Goal: Task Accomplishment & Management: Use online tool/utility

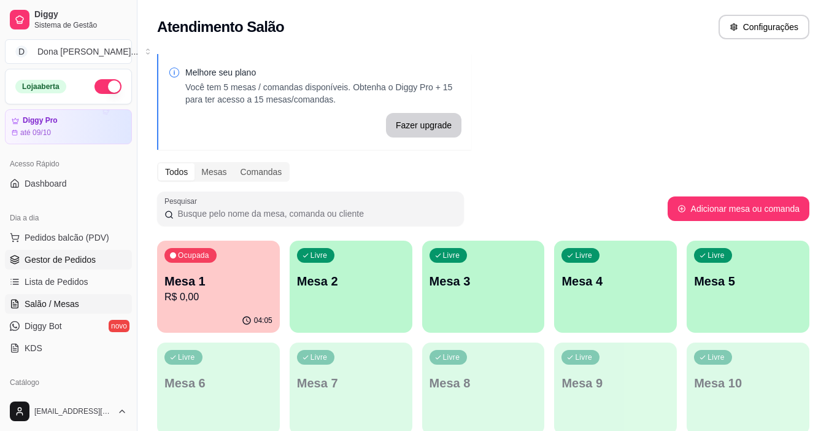
click at [61, 260] on span "Gestor de Pedidos" at bounding box center [60, 260] width 71 height 12
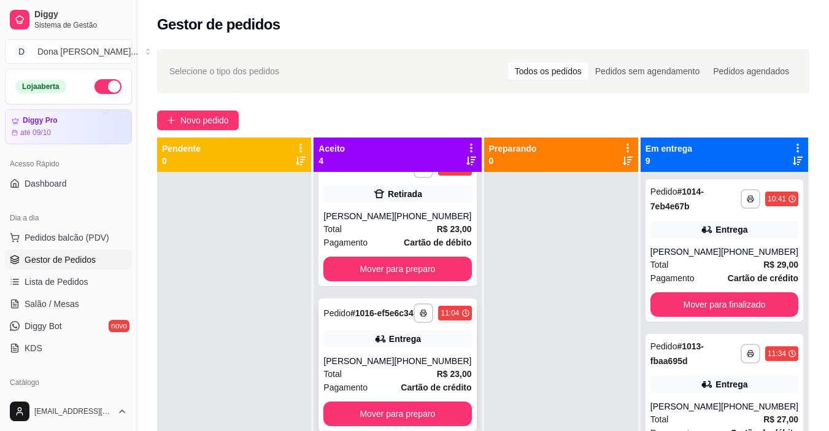
scroll to position [200, 0]
click at [467, 146] on icon at bounding box center [471, 147] width 11 height 11
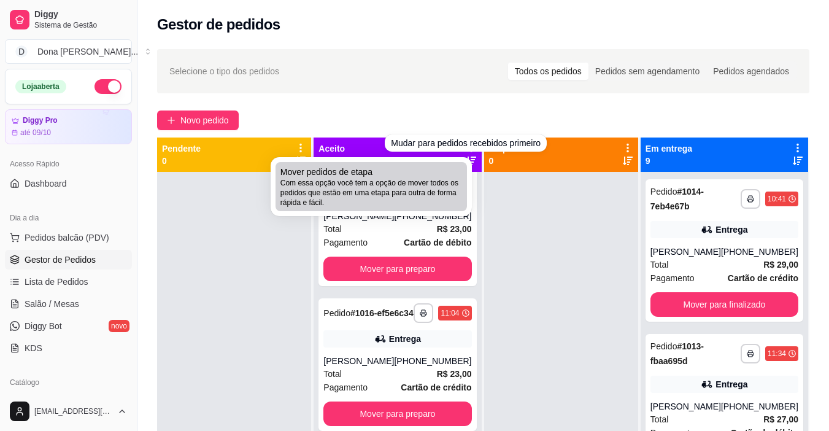
click at [426, 182] on span "Com essa opção você tem a opção de mover todos os pedidos que estão em uma etap…" at bounding box center [372, 192] width 182 height 29
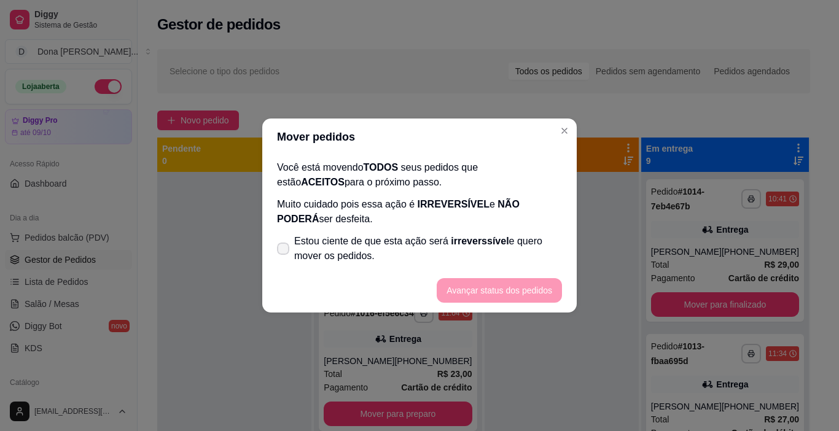
click at [277, 246] on span at bounding box center [283, 248] width 12 height 12
click at [277, 251] on input "Estou ciente de que esta ação será irreverssível e quero mover os pedidos." at bounding box center [280, 255] width 8 height 8
checkbox input "true"
click at [502, 287] on button "Avançar status dos pedidos" at bounding box center [498, 290] width 125 height 25
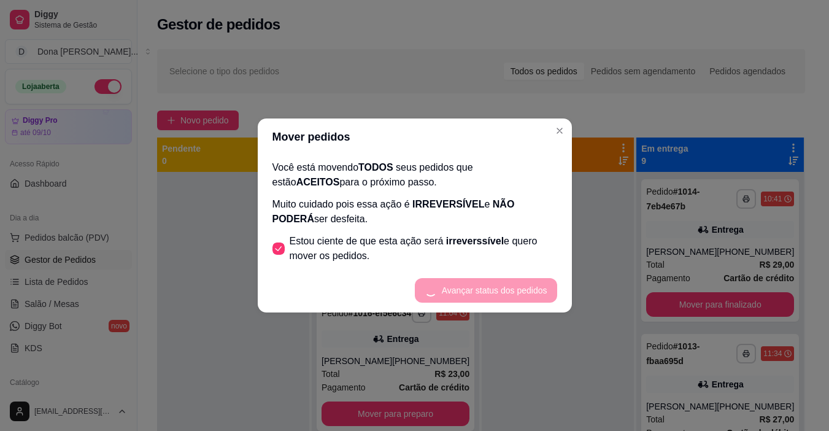
scroll to position [0, 0]
